Goal: Navigation & Orientation: Find specific page/section

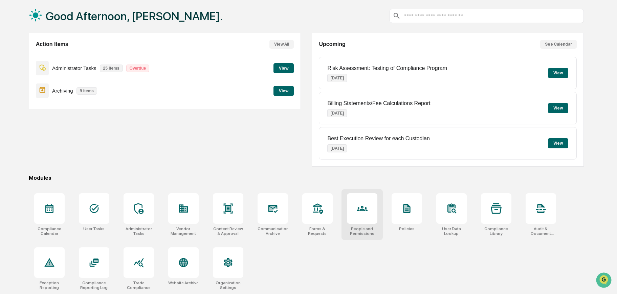
click at [362, 207] on div at bounding box center [362, 208] width 11 height 11
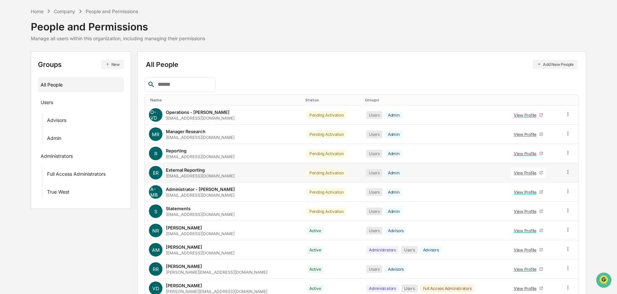
scroll to position [26, 0]
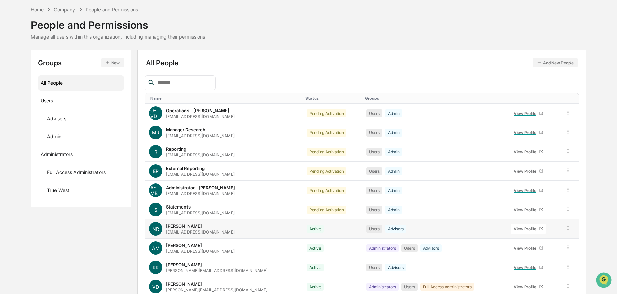
click at [201, 227] on div "[PERSON_NAME] [EMAIL_ADDRESS][DOMAIN_NAME]" at bounding box center [200, 229] width 69 height 11
click at [566, 228] on icon at bounding box center [568, 228] width 6 height 6
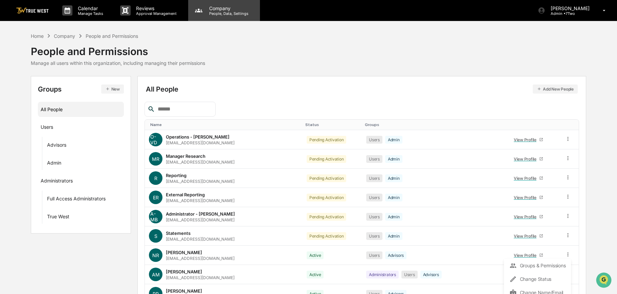
scroll to position [0, 0]
click at [228, 13] on p "People, Data, Settings" at bounding box center [228, 13] width 48 height 5
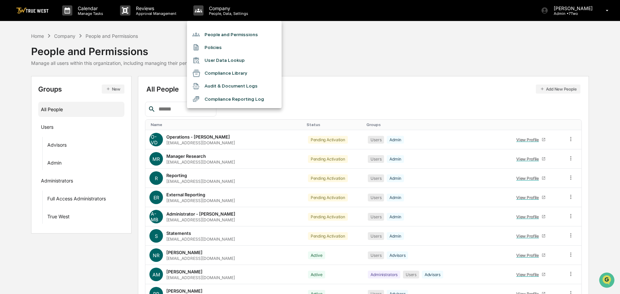
click at [230, 98] on li "Compliance Reporting Log" at bounding box center [234, 99] width 95 height 13
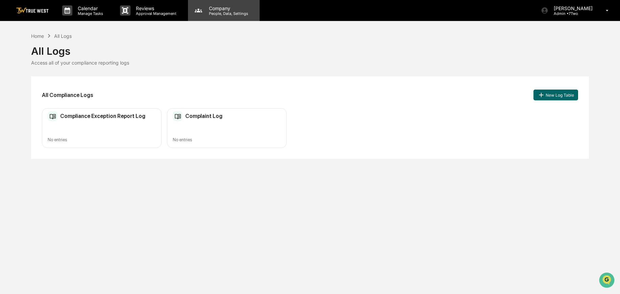
click at [210, 7] on p "Company" at bounding box center [228, 8] width 48 height 6
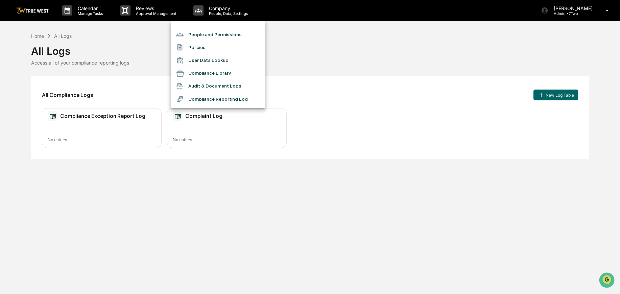
click at [201, 74] on li "Compliance Library" at bounding box center [218, 73] width 95 height 13
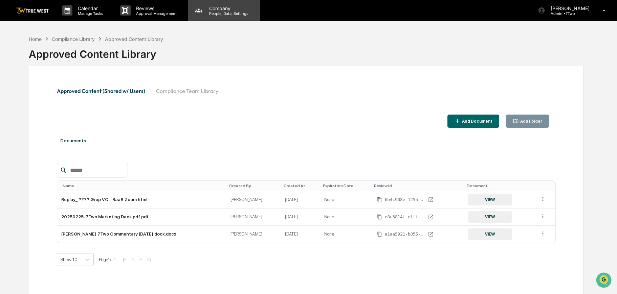
click at [223, 12] on p "People, Data, Settings" at bounding box center [228, 13] width 48 height 5
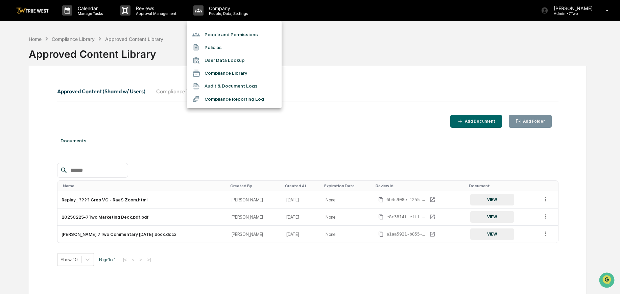
click at [223, 61] on li "User Data Lookup" at bounding box center [234, 60] width 95 height 13
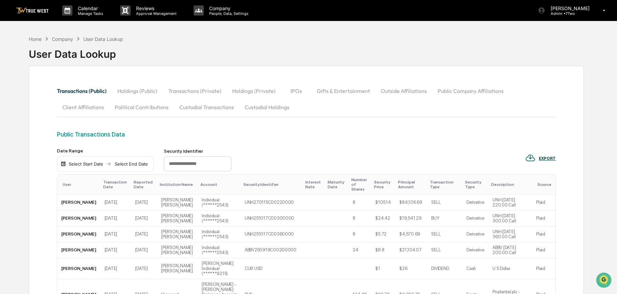
click at [149, 91] on button "Holdings (Public)" at bounding box center [137, 91] width 51 height 16
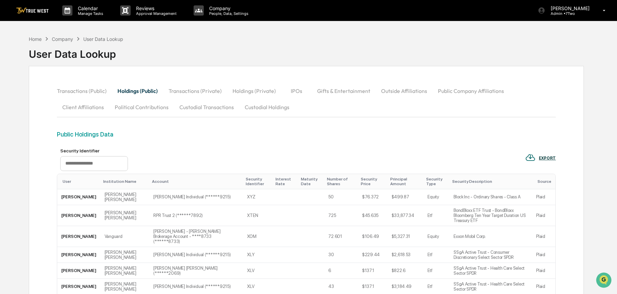
click at [257, 107] on button "Custodial Holdings" at bounding box center [266, 107] width 55 height 16
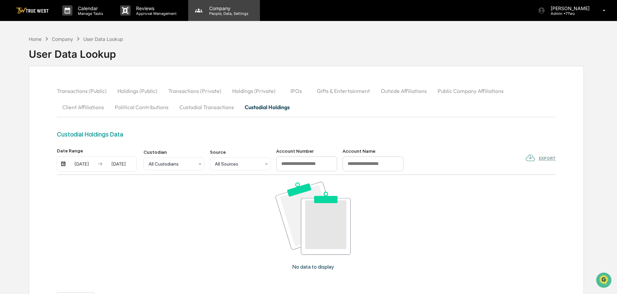
click at [213, 8] on p "Company" at bounding box center [228, 8] width 48 height 6
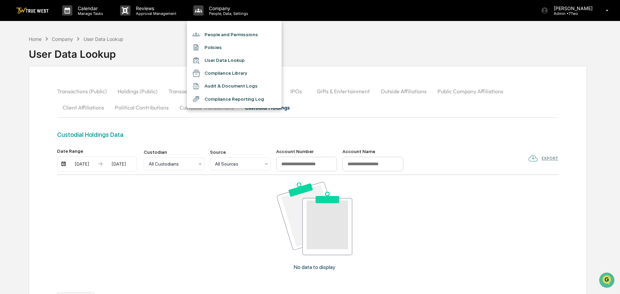
click at [144, 9] on div at bounding box center [310, 147] width 620 height 294
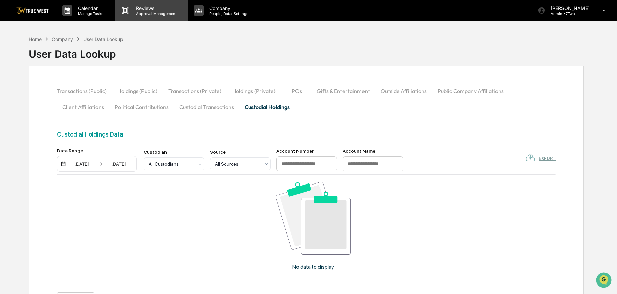
click at [147, 10] on p "Reviews" at bounding box center [155, 8] width 49 height 6
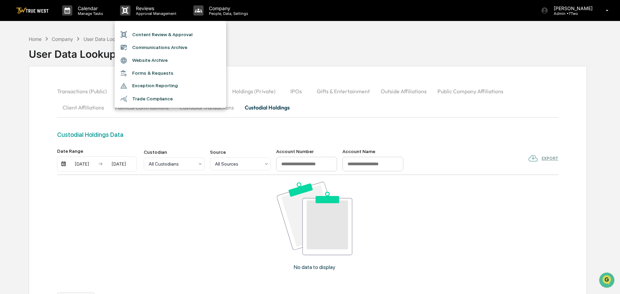
click at [147, 96] on li "Trade Compliance" at bounding box center [171, 98] width 112 height 13
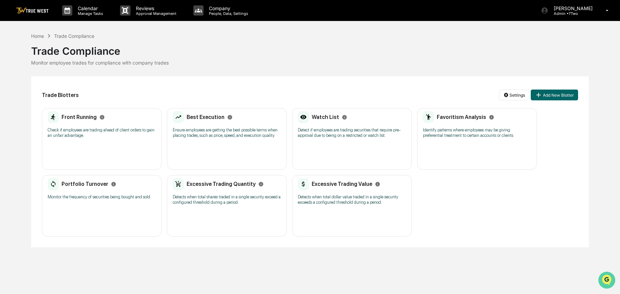
click at [609, 279] on img "Open customer support" at bounding box center [607, 281] width 17 height 14
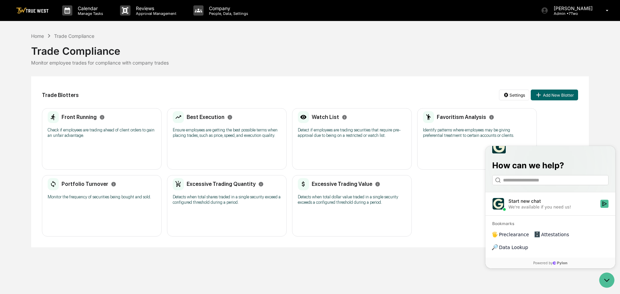
click at [551, 238] on span "Attestations" at bounding box center [556, 234] width 28 height 7
click at [222, 16] on p "People, Data, Settings" at bounding box center [228, 13] width 48 height 5
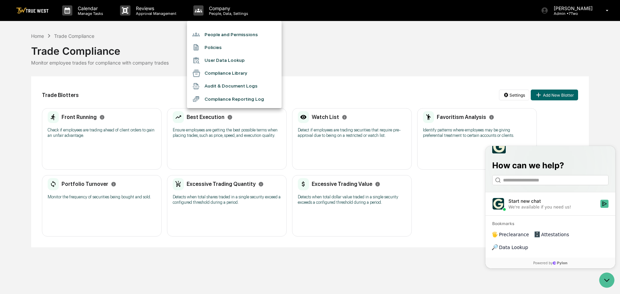
click at [231, 83] on li "Audit & Document Logs" at bounding box center [234, 86] width 95 height 13
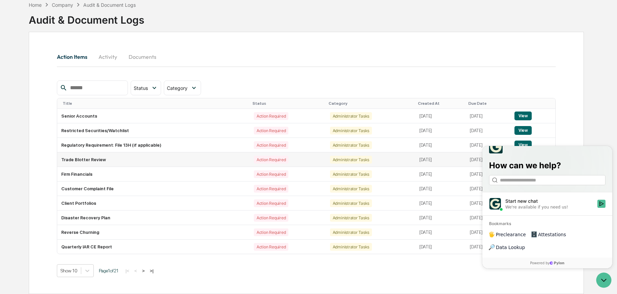
scroll to position [41, 0]
click at [110, 49] on button "Activity" at bounding box center [108, 57] width 30 height 16
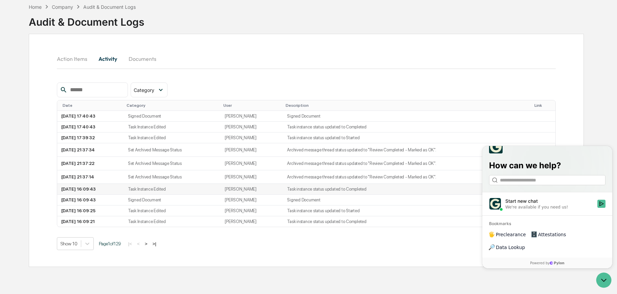
scroll to position [39, 0]
click at [597, 276] on icon "Open customer support" at bounding box center [603, 280] width 17 height 17
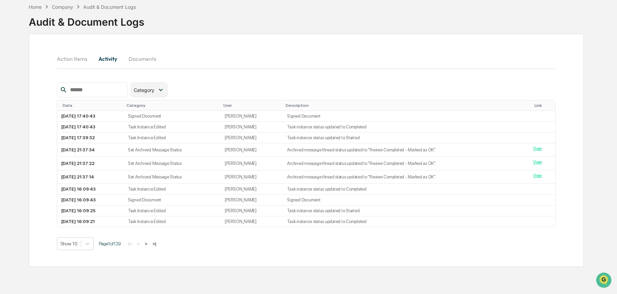
click at [167, 83] on div "Category" at bounding box center [149, 90] width 37 height 15
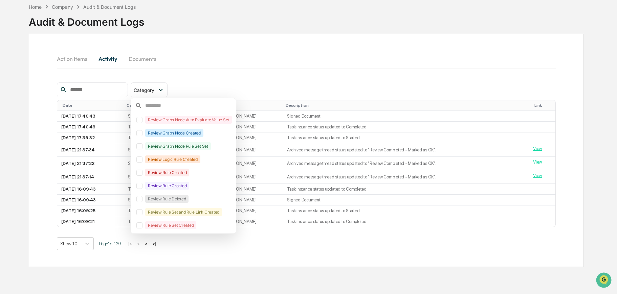
scroll to position [450, 0]
click at [229, 72] on div "Action Items Activity Documents" at bounding box center [306, 67] width 499 height 32
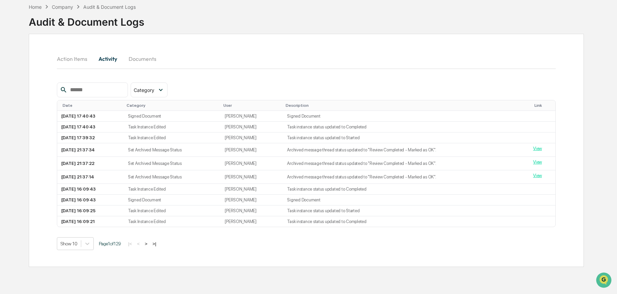
click at [113, 86] on input "text" at bounding box center [96, 90] width 58 height 9
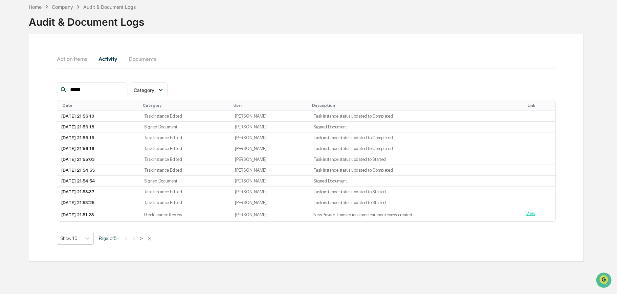
type input "******"
